Goal: Transaction & Acquisition: Obtain resource

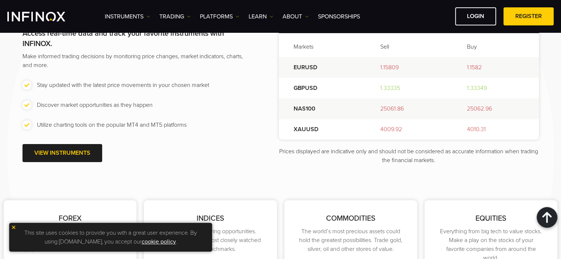
scroll to position [997, 0]
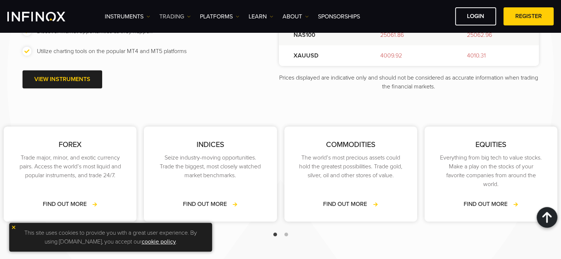
click at [189, 16] on img at bounding box center [189, 17] width 4 height 4
click at [150, 15] on img at bounding box center [149, 17] width 4 height 4
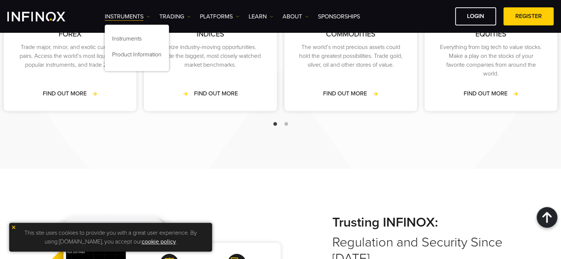
scroll to position [1181, 0]
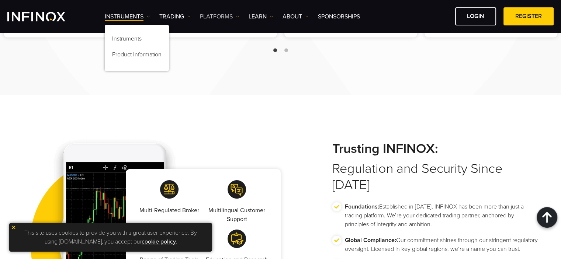
click at [234, 17] on link "PLATFORMS" at bounding box center [219, 16] width 39 height 9
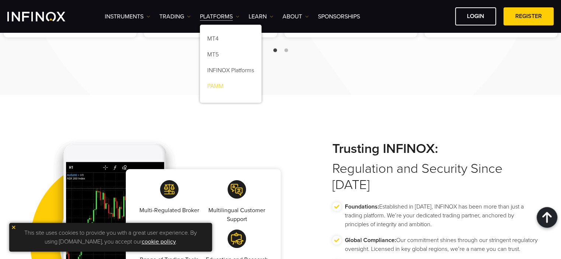
scroll to position [0, 0]
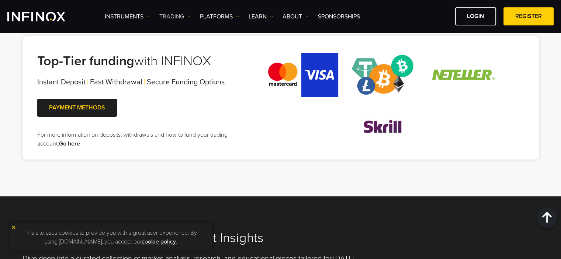
scroll to position [1218, 0]
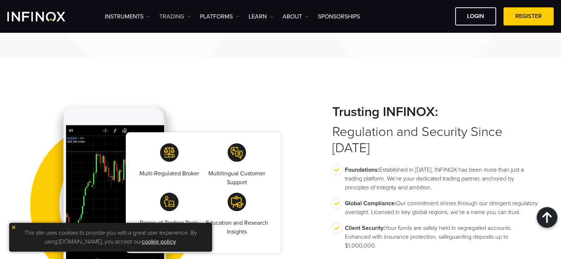
click at [173, 12] on link "TRADING" at bounding box center [174, 16] width 31 height 9
click at [188, 16] on img at bounding box center [189, 17] width 4 height 4
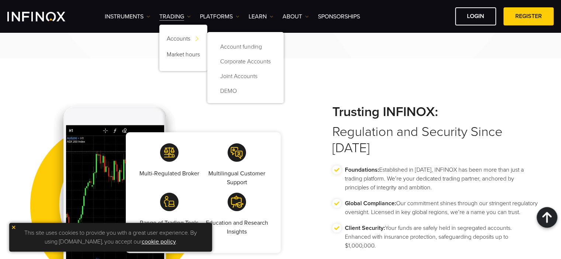
scroll to position [0, 0]
click at [231, 48] on link "Account funding" at bounding box center [246, 46] width 62 height 15
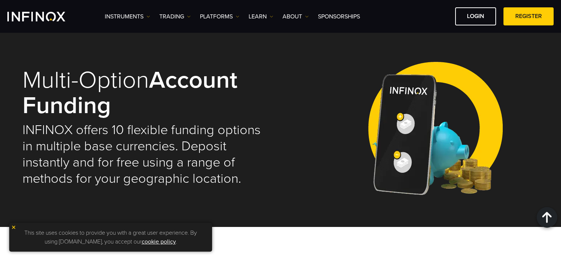
select select "***"
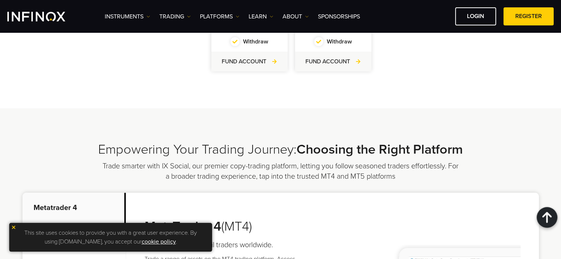
scroll to position [351, 0]
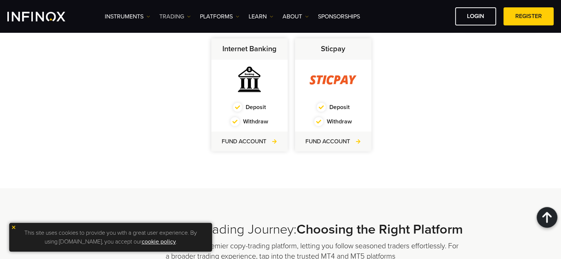
click at [189, 17] on img at bounding box center [189, 17] width 4 height 4
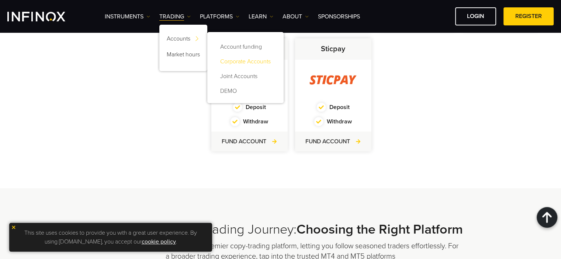
click at [239, 62] on link "Corporate Accounts" at bounding box center [246, 61] width 62 height 15
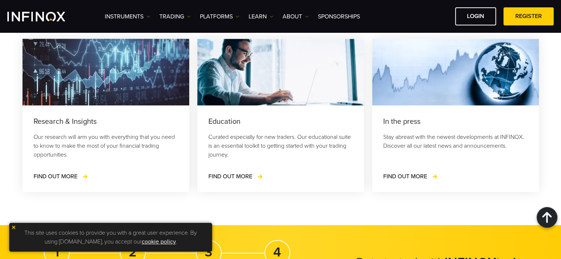
scroll to position [987, 0]
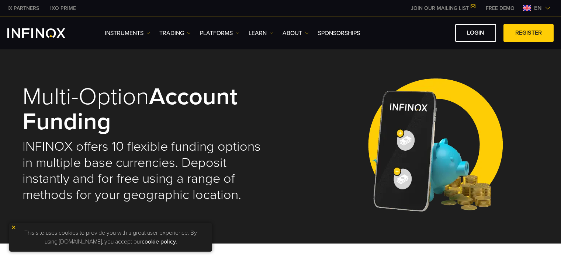
select select "***"
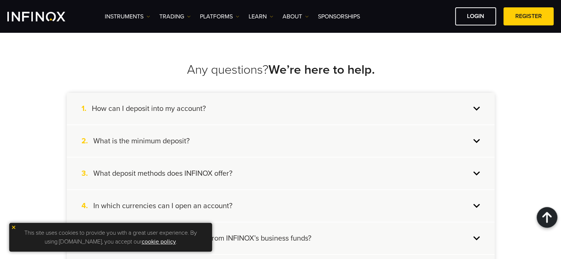
scroll to position [1698, 0]
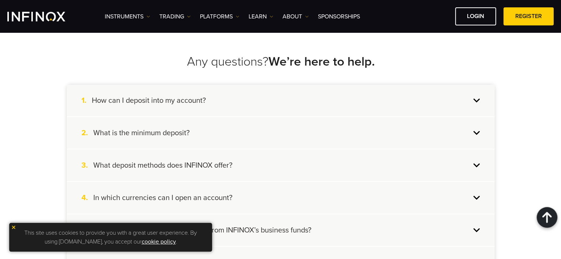
click at [473, 102] on div "1. How can I deposit into my account?" at bounding box center [281, 101] width 428 height 32
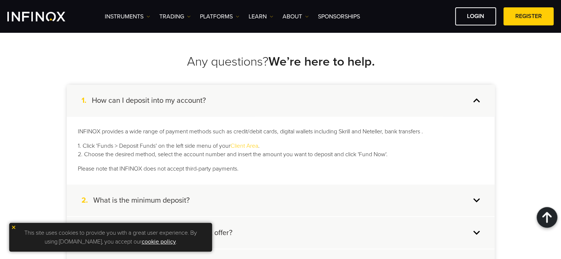
click at [474, 100] on div "1. How can I deposit into my account?" at bounding box center [281, 101] width 428 height 32
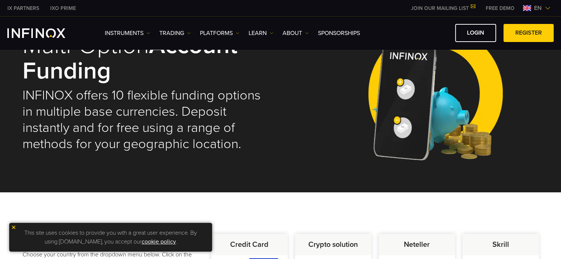
scroll to position [0, 0]
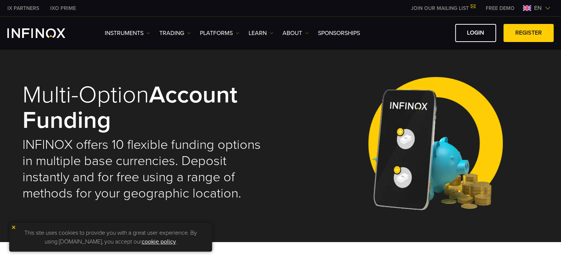
click at [165, 93] on strong "Account Funding" at bounding box center [130, 107] width 215 height 54
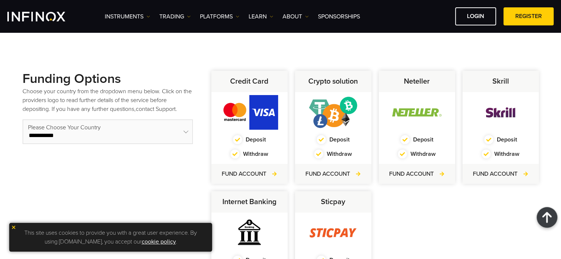
scroll to position [185, 0]
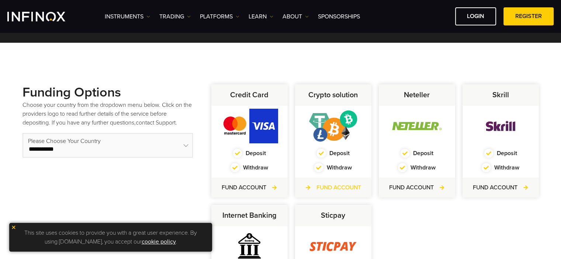
click at [322, 186] on link "FUND ACCOUNT" at bounding box center [334, 187] width 56 height 9
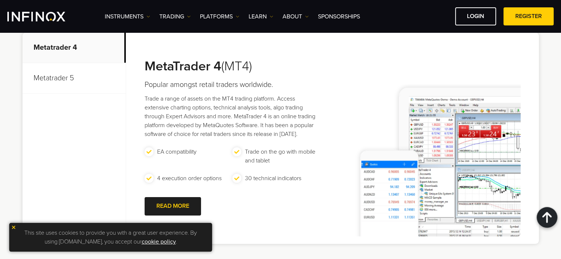
scroll to position [591, 0]
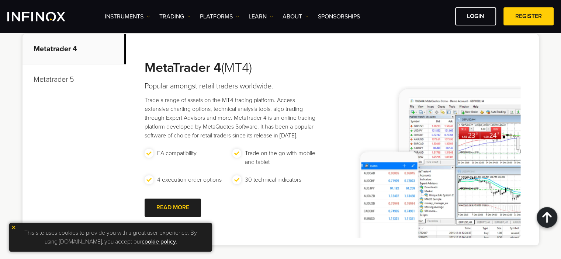
click at [66, 80] on p "Metatrader 5" at bounding box center [74, 80] width 103 height 31
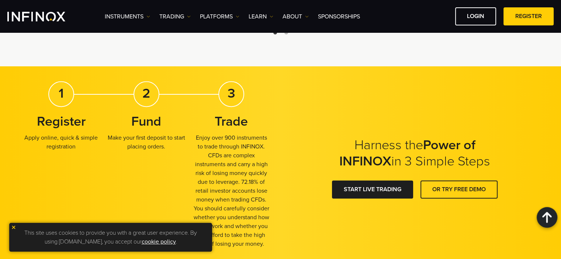
scroll to position [1218, 0]
